Goal: Find specific page/section: Find specific page/section

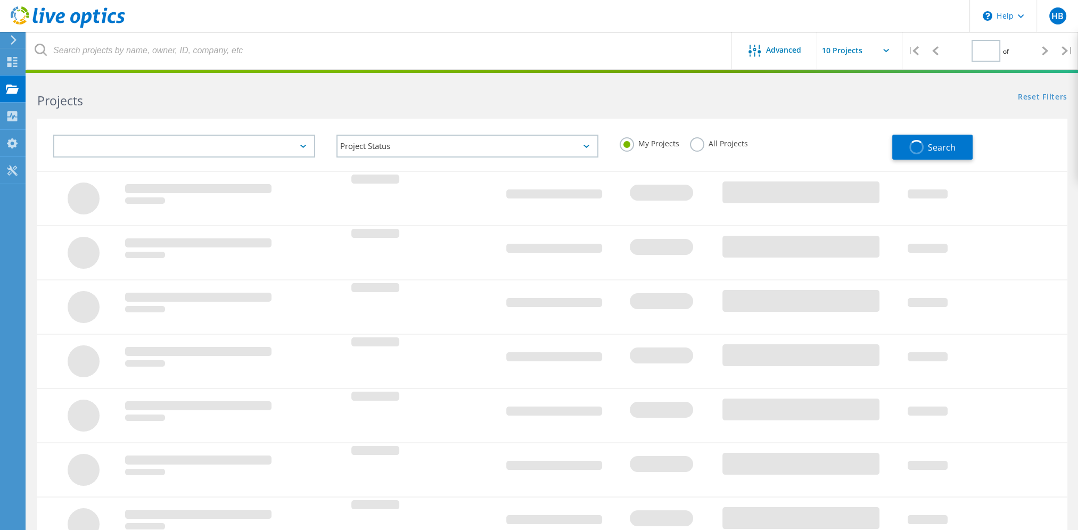
type input "1"
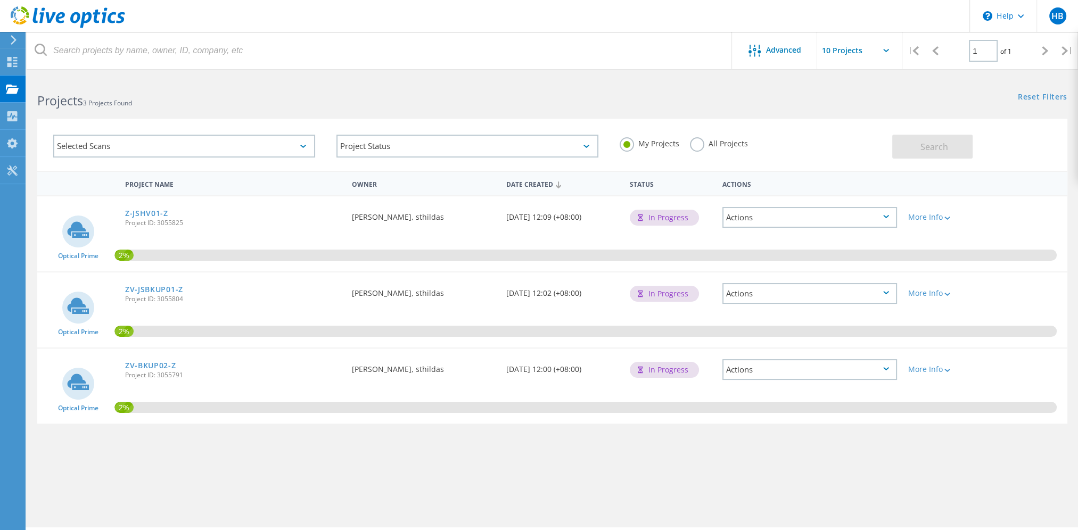
click at [716, 145] on label "All Projects" at bounding box center [719, 142] width 58 height 10
click at [0, 0] on input "All Projects" at bounding box center [0, 0] width 0 height 0
click at [907, 140] on button "Search" at bounding box center [932, 147] width 80 height 24
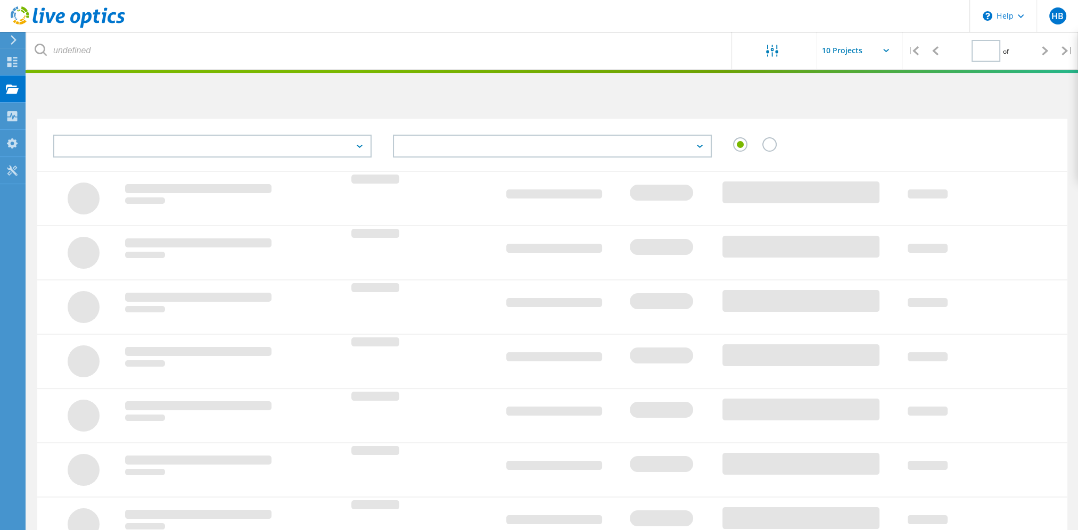
type input "1"
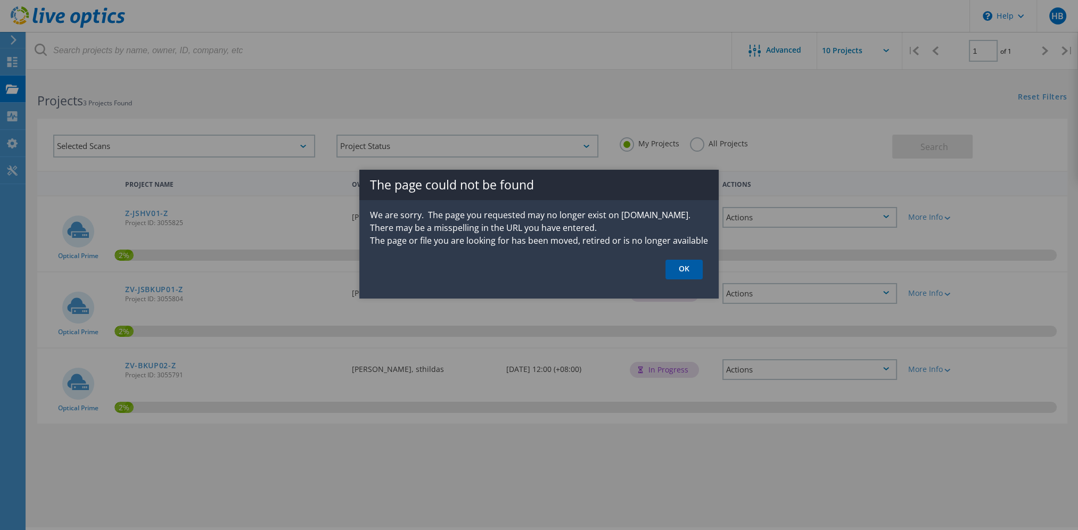
click at [681, 270] on link "OK" at bounding box center [684, 270] width 37 height 20
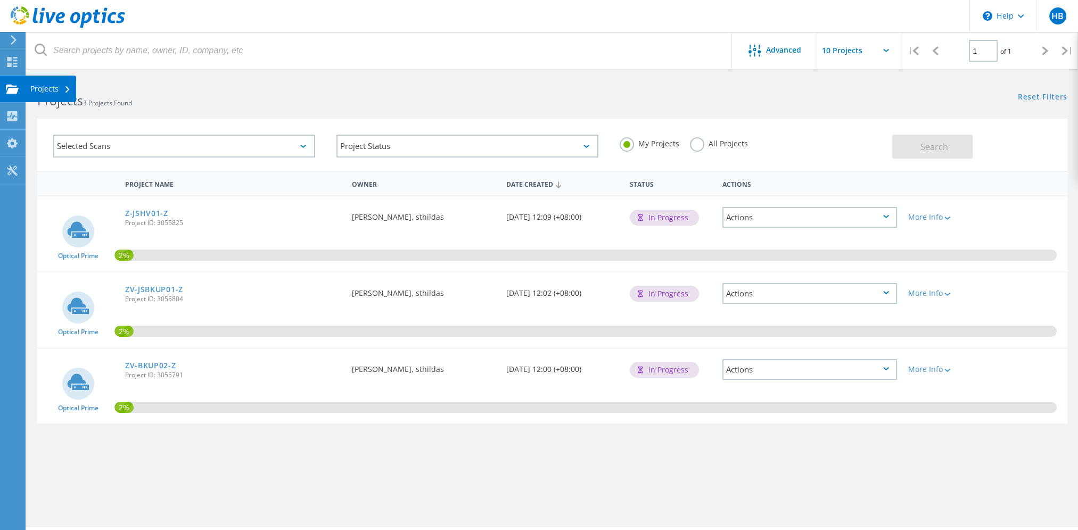
click at [62, 92] on div "Projects" at bounding box center [50, 88] width 40 height 7
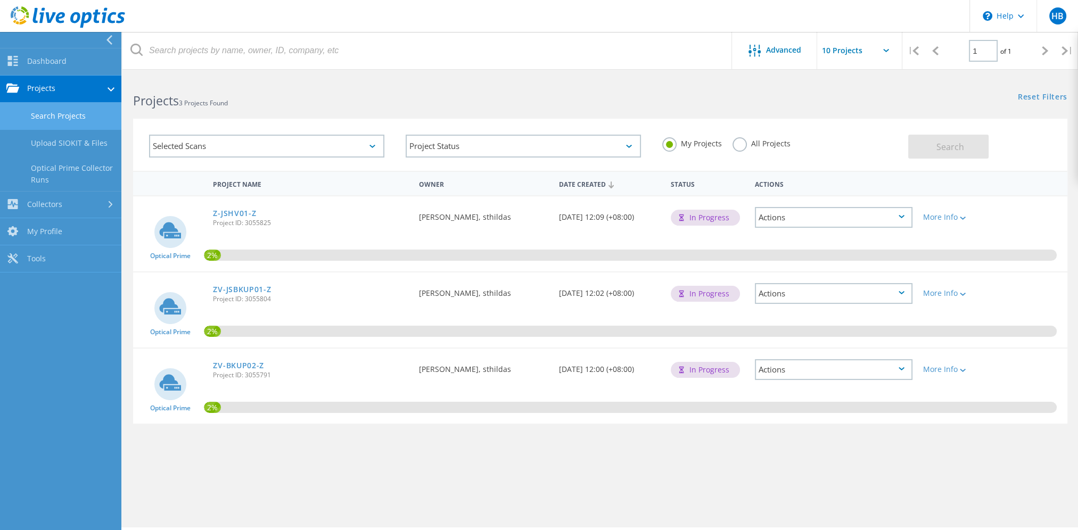
click at [73, 117] on link "Search Projects" at bounding box center [60, 116] width 121 height 27
click at [772, 149] on div "All Projects" at bounding box center [762, 144] width 58 height 15
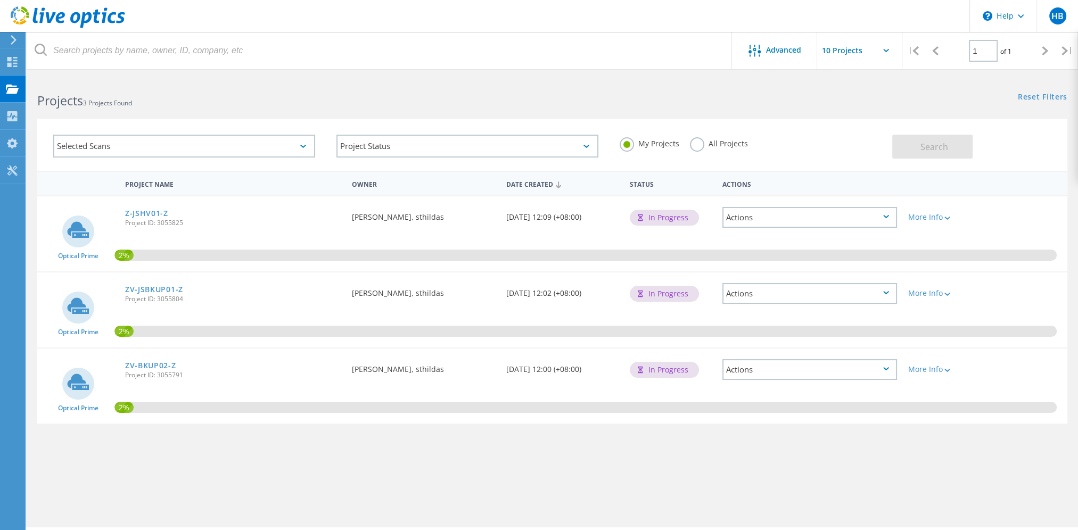
click at [741, 149] on div "All Projects" at bounding box center [719, 144] width 58 height 15
click at [733, 149] on div "All Projects" at bounding box center [719, 144] width 58 height 15
click at [722, 138] on label "All Projects" at bounding box center [719, 142] width 58 height 10
click at [0, 0] on input "All Projects" at bounding box center [0, 0] width 0 height 0
click at [911, 150] on button "Search" at bounding box center [932, 147] width 80 height 24
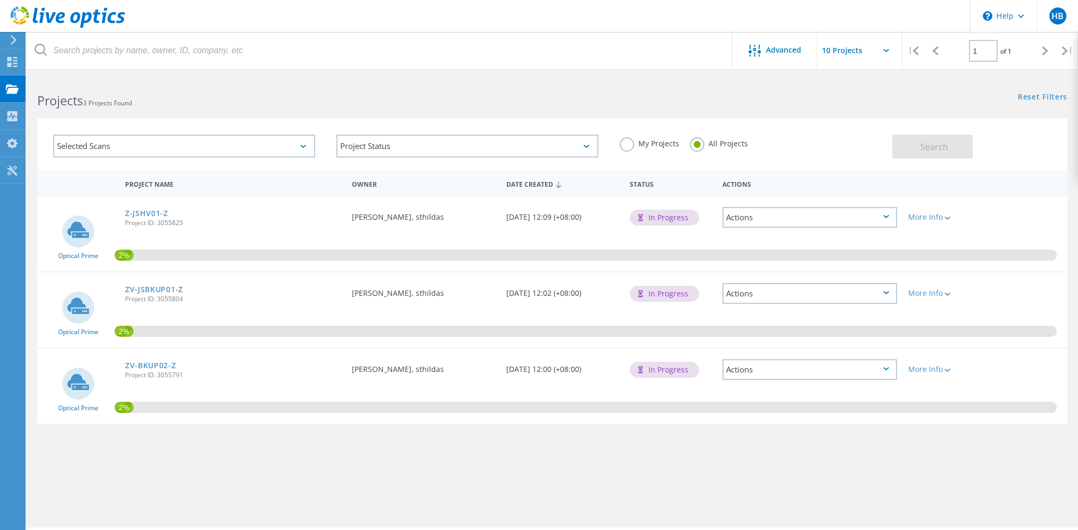
click at [218, 151] on div "Selected Scans" at bounding box center [184, 146] width 262 height 23
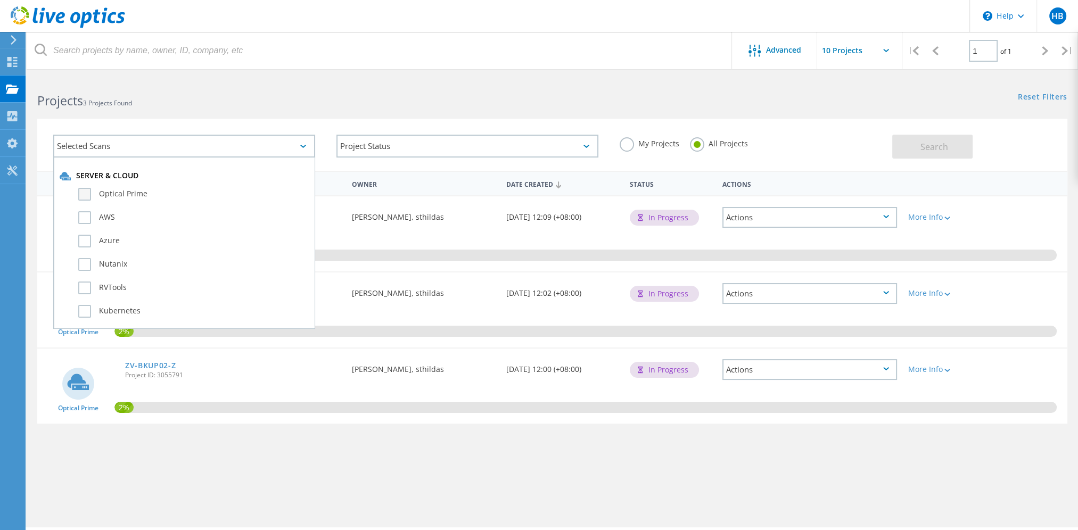
click at [129, 193] on label "Optical Prime" at bounding box center [193, 194] width 231 height 13
click at [0, 0] on input "Optical Prime" at bounding box center [0, 0] width 0 height 0
click at [137, 190] on label "Optical Prime" at bounding box center [193, 194] width 231 height 13
click at [0, 0] on input "Optical Prime" at bounding box center [0, 0] width 0 height 0
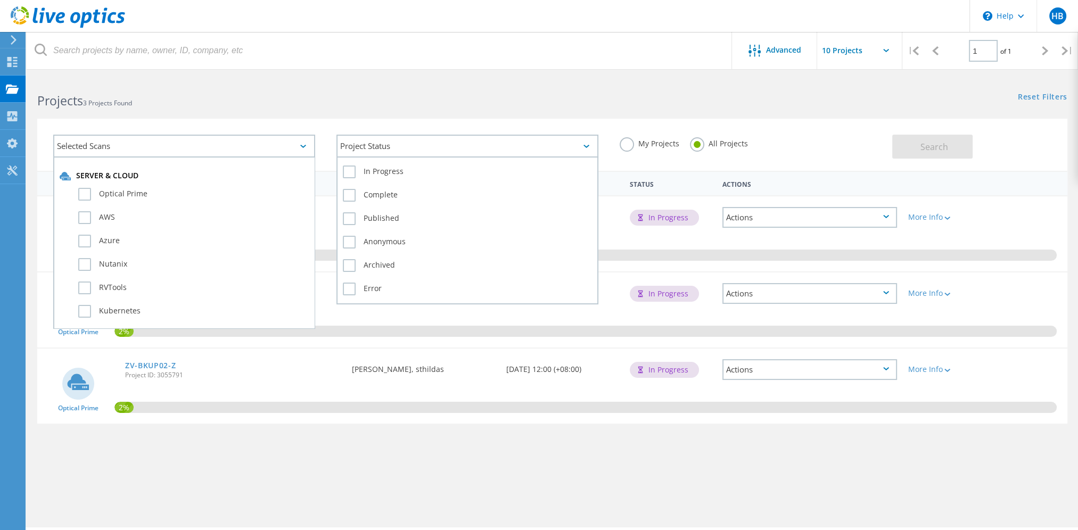
click at [455, 135] on div "Project Status" at bounding box center [468, 146] width 262 height 23
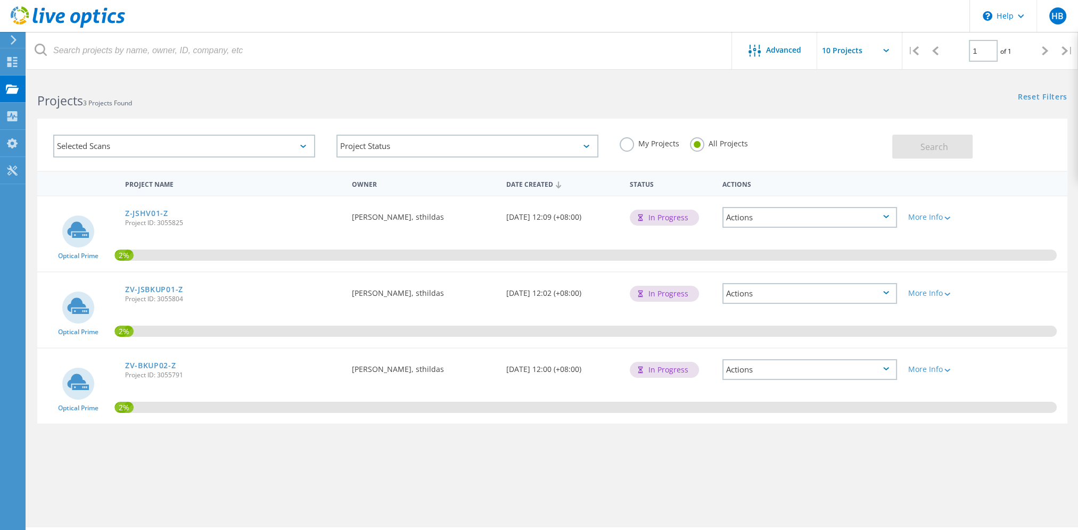
click at [515, 103] on h2 "Projects 3 Projects Found" at bounding box center [289, 101] width 504 height 18
click at [67, 94] on div "Projects" at bounding box center [50, 89] width 51 height 27
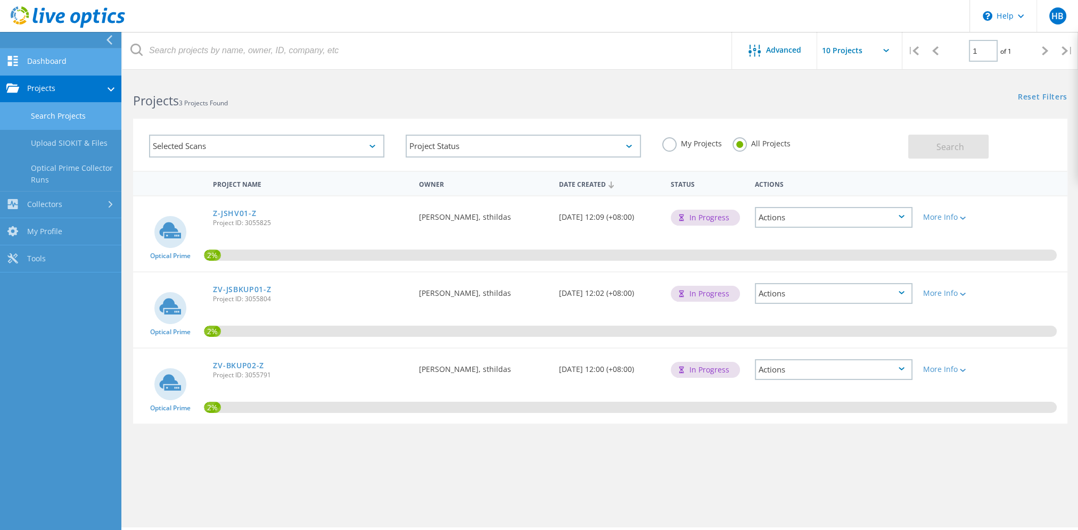
click at [43, 51] on link "Dashboard" at bounding box center [60, 61] width 121 height 27
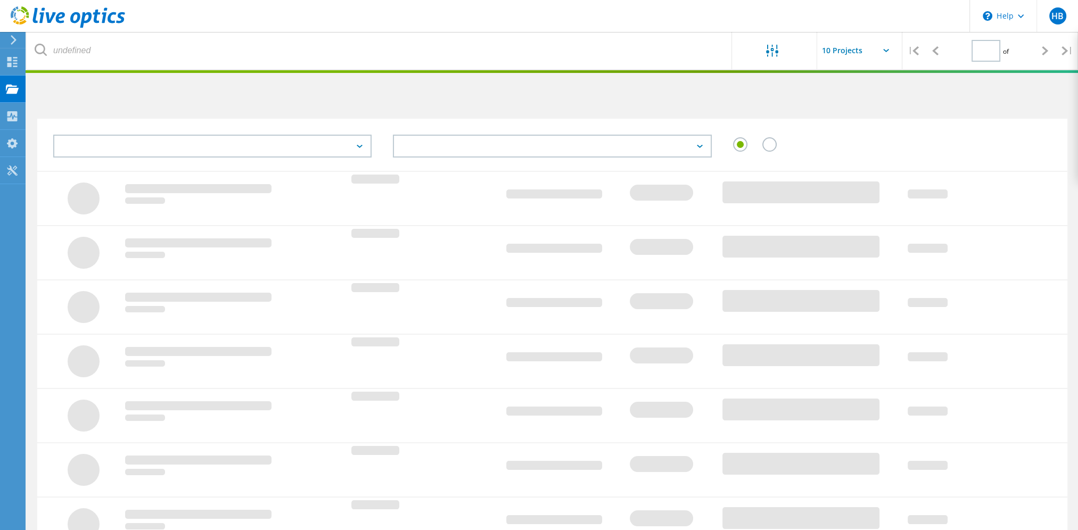
type input "1"
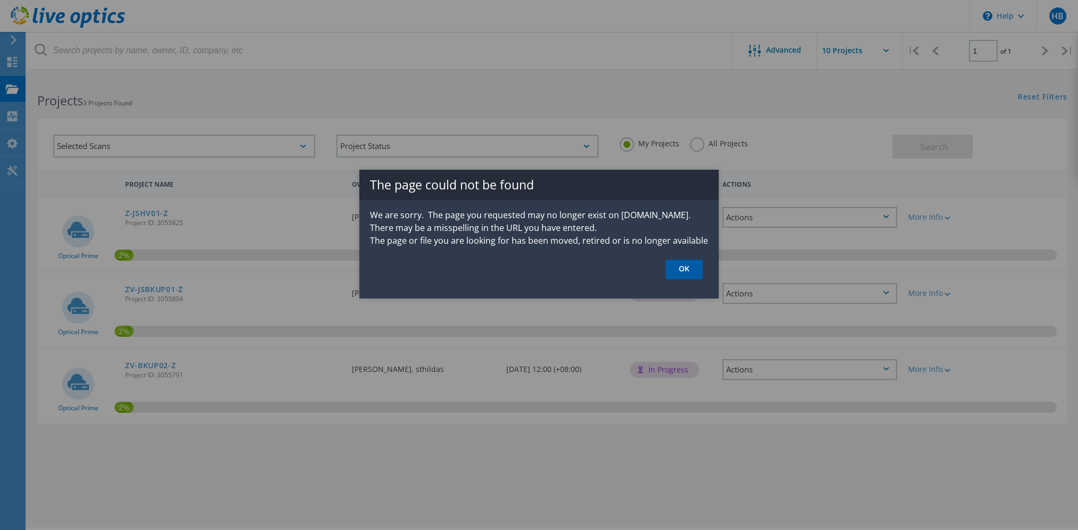
click at [682, 275] on link "OK" at bounding box center [684, 270] width 37 height 20
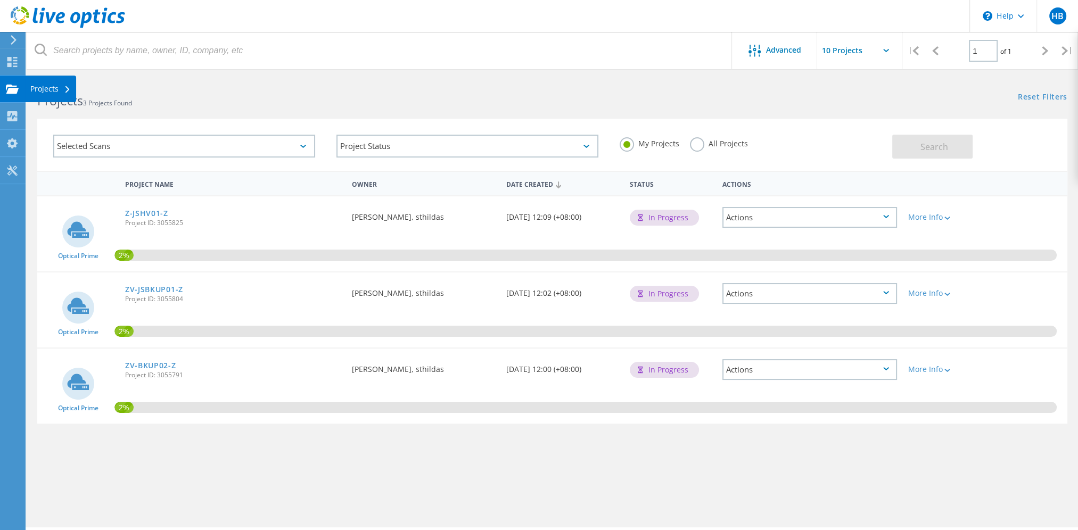
click at [68, 89] on icon at bounding box center [67, 89] width 4 height 7
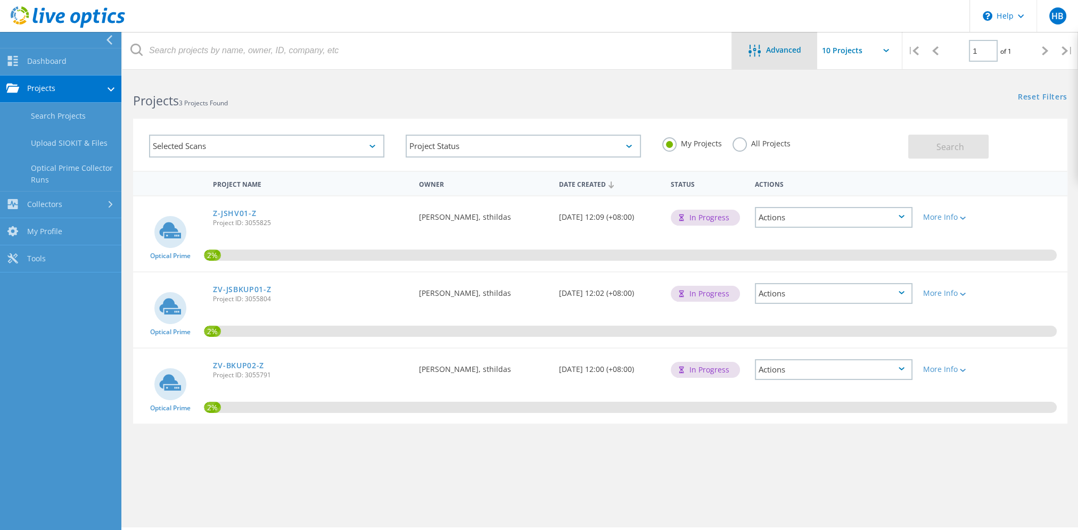
click at [806, 55] on div "Advanced" at bounding box center [774, 51] width 85 height 13
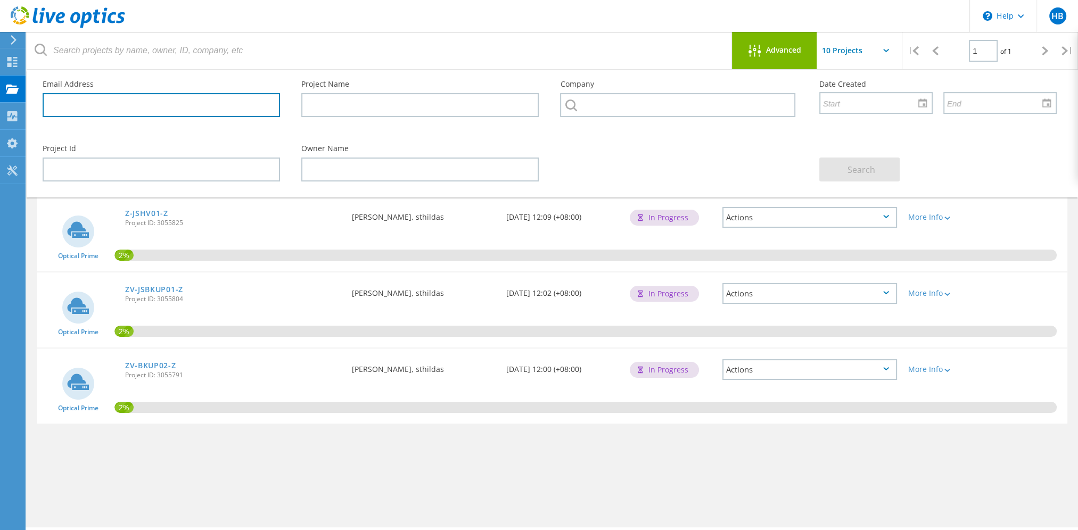
click at [79, 111] on input "text" at bounding box center [161, 105] width 237 height 24
click at [1045, 19] on div "HB" at bounding box center [1058, 16] width 42 height 32
